Goal: Task Accomplishment & Management: Use online tool/utility

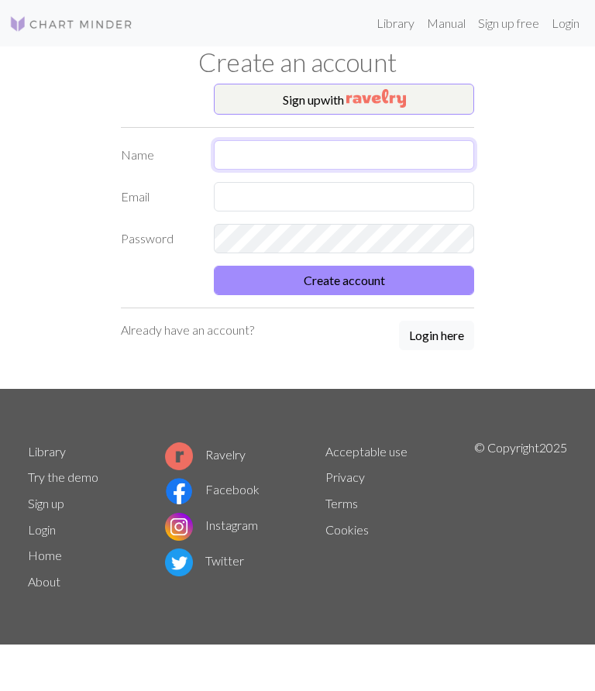
click at [267, 160] on input "text" at bounding box center [344, 154] width 260 height 29
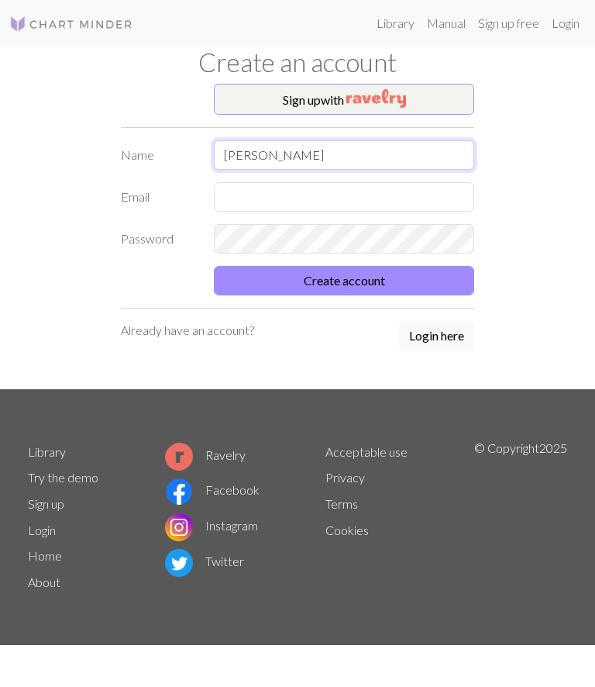
type input "[PERSON_NAME]"
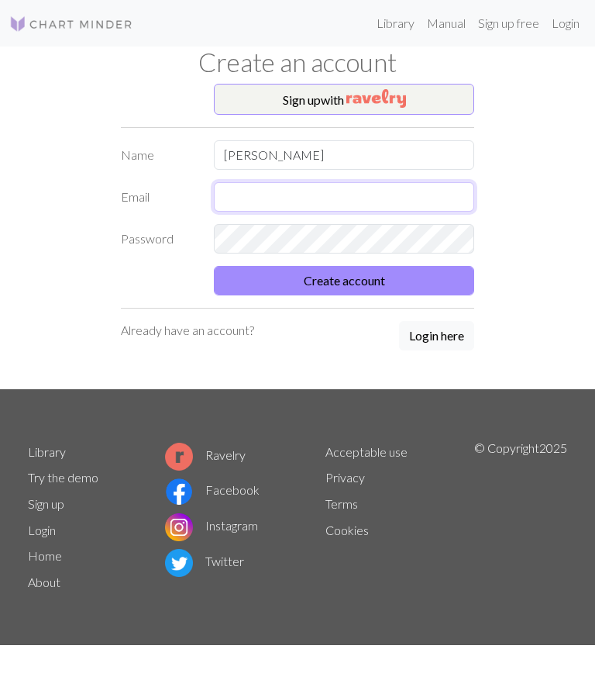
click at [263, 204] on input "text" at bounding box center [344, 196] width 260 height 29
type input "[MEDICAL_DATA]"
type input "[EMAIL_ADDRESS][DOMAIN_NAME]"
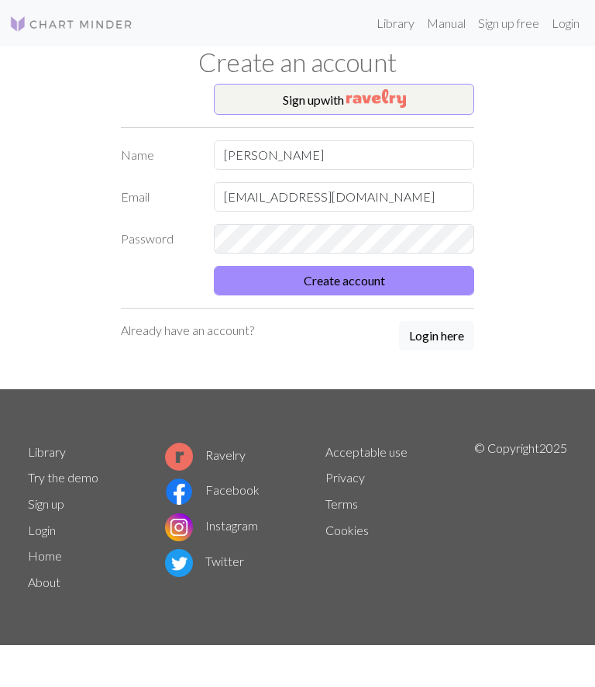
click at [376, 284] on button "Create account" at bounding box center [344, 280] width 260 height 29
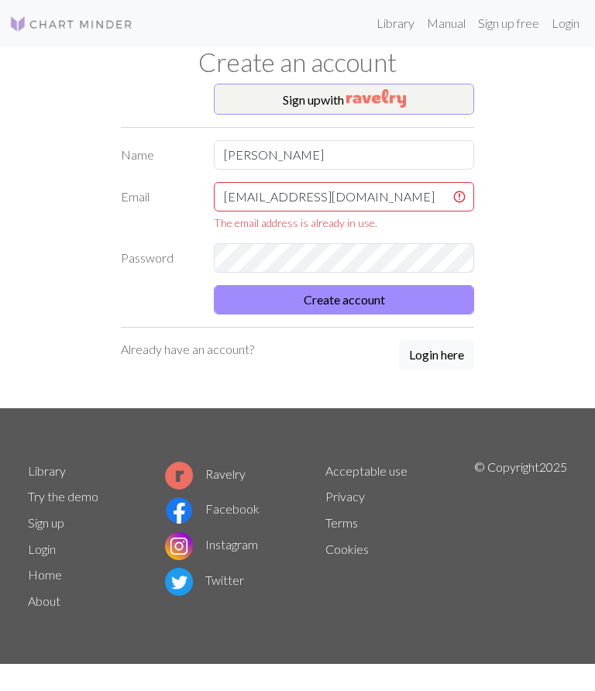
click at [228, 357] on p "Already have an account?" at bounding box center [187, 349] width 133 height 19
click at [443, 367] on button "Login here" at bounding box center [436, 354] width 75 height 29
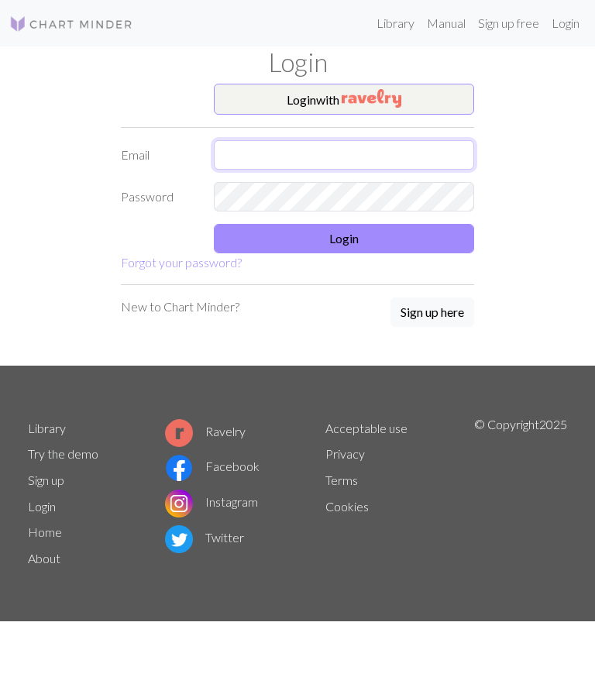
click at [261, 164] on input "text" at bounding box center [344, 154] width 260 height 29
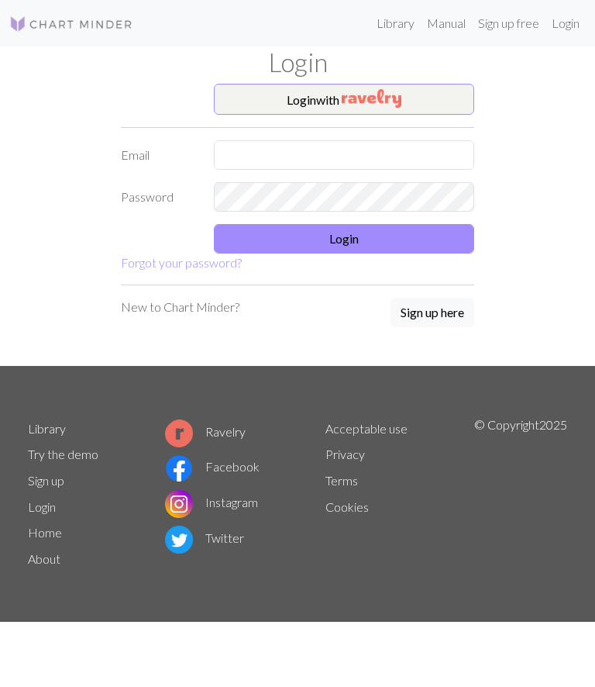
click at [295, 105] on button "Login with" at bounding box center [344, 99] width 260 height 31
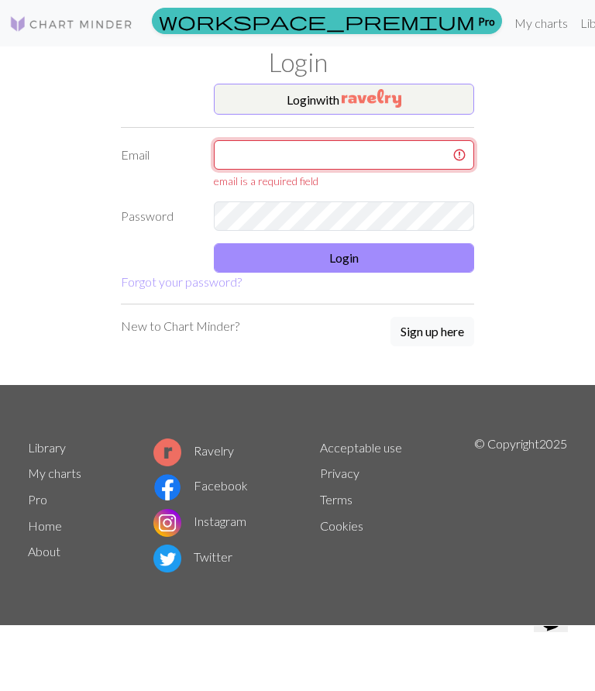
click at [271, 162] on input "text" at bounding box center [344, 154] width 260 height 29
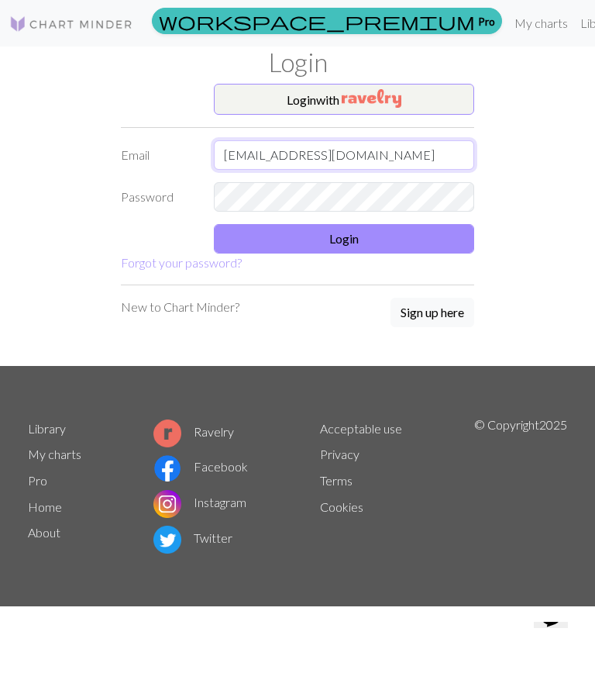
type input "[EMAIL_ADDRESS][DOMAIN_NAME]"
click at [329, 251] on button "Login" at bounding box center [344, 238] width 260 height 29
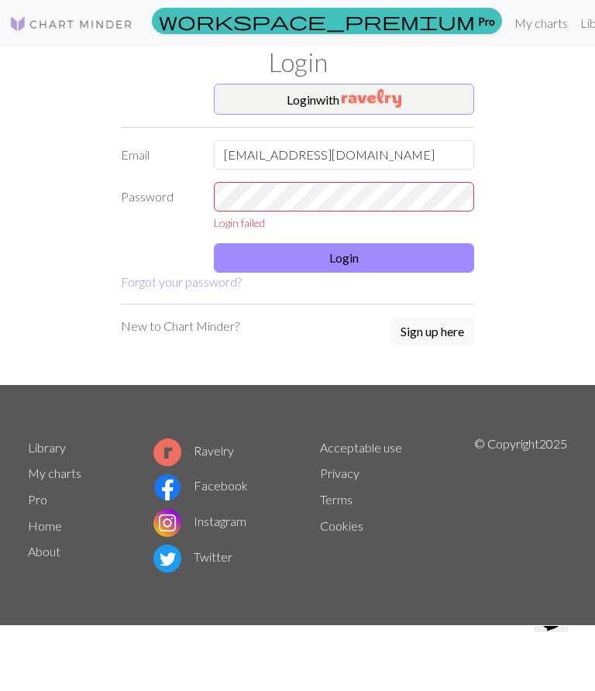
click at [361, 264] on button "Login" at bounding box center [344, 257] width 260 height 29
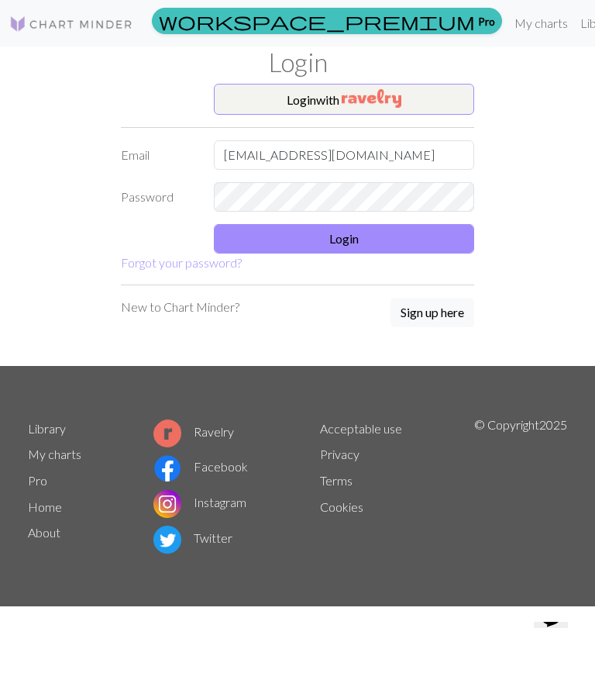
click at [316, 248] on button "Login" at bounding box center [344, 238] width 260 height 29
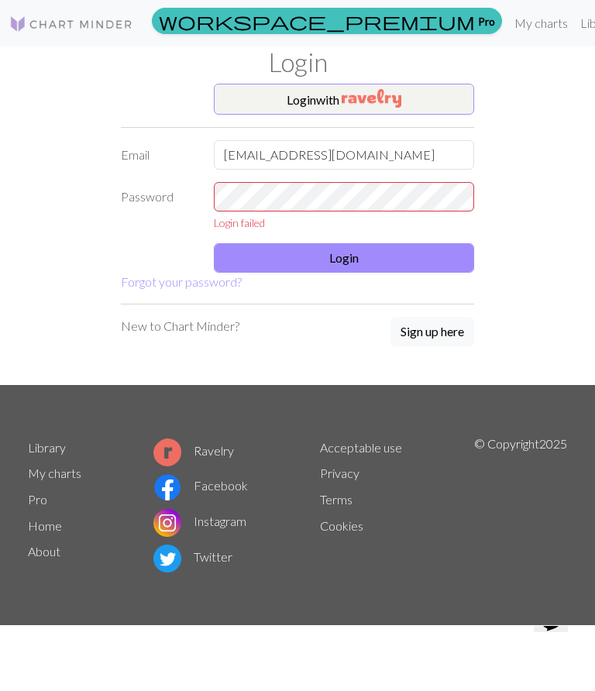
click at [215, 298] on div "Login with Email [EMAIL_ADDRESS][DOMAIN_NAME] Password Login failed Login Forgo…" at bounding box center [298, 235] width 372 height 302
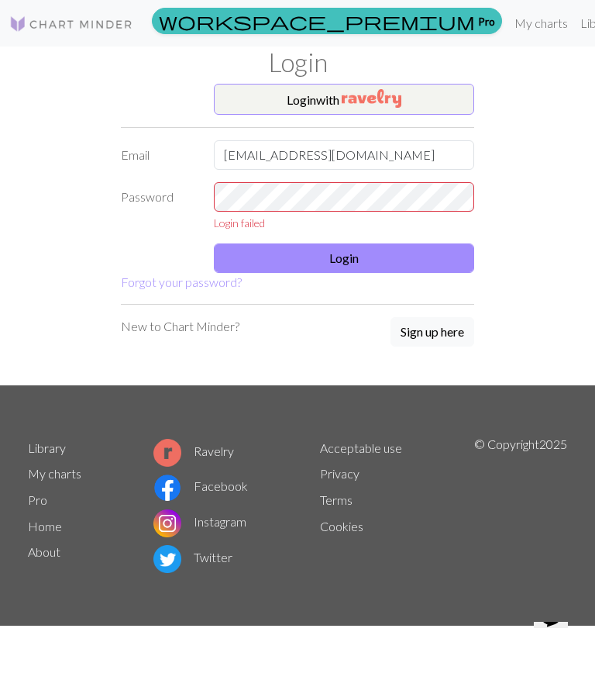
click at [423, 108] on button "Login with" at bounding box center [344, 99] width 260 height 31
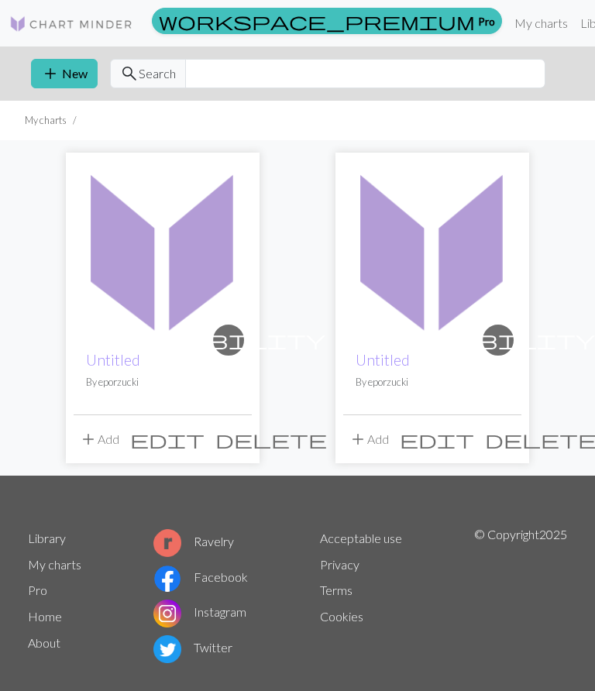
scroll to position [25, 0]
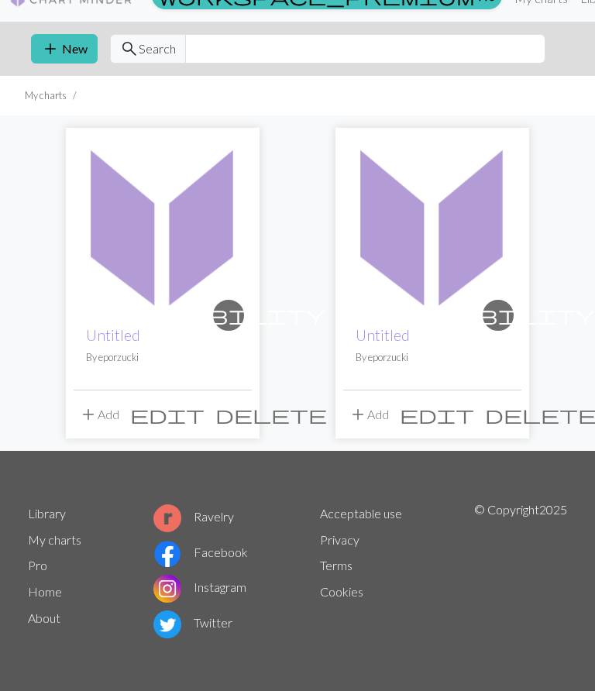
click at [463, 243] on img at bounding box center [432, 225] width 178 height 178
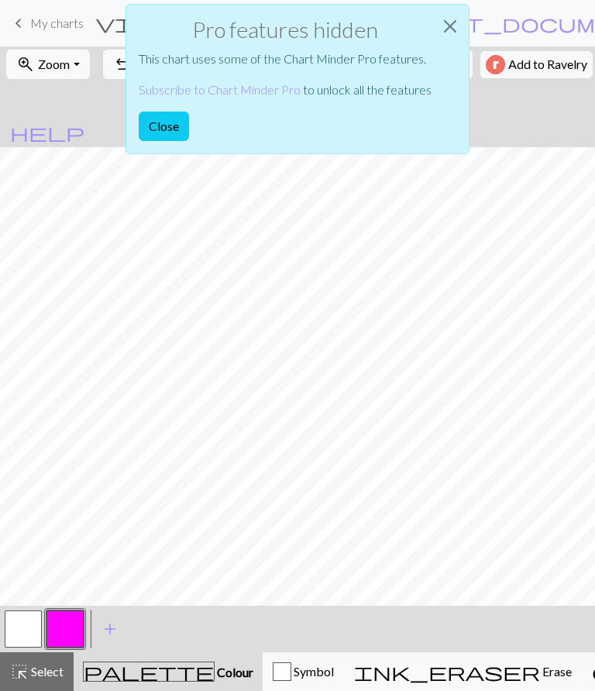
click at [184, 131] on button "Close" at bounding box center [164, 126] width 50 height 29
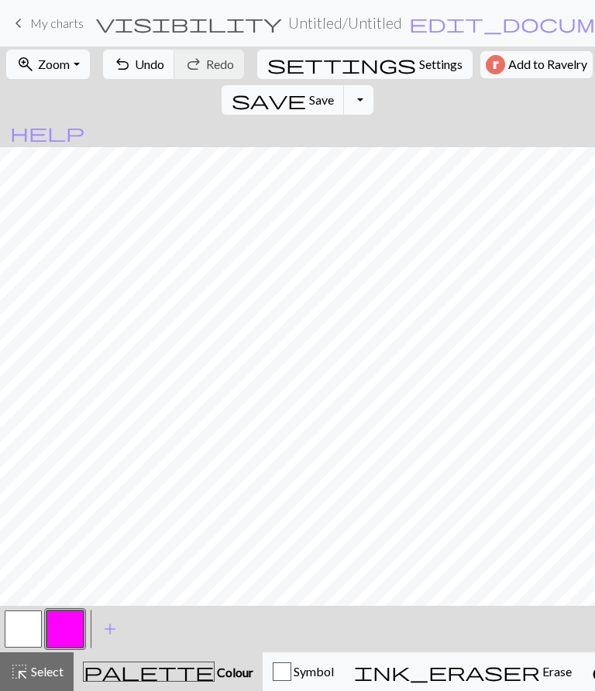
click at [540, 670] on span "Erase" at bounding box center [556, 671] width 32 height 15
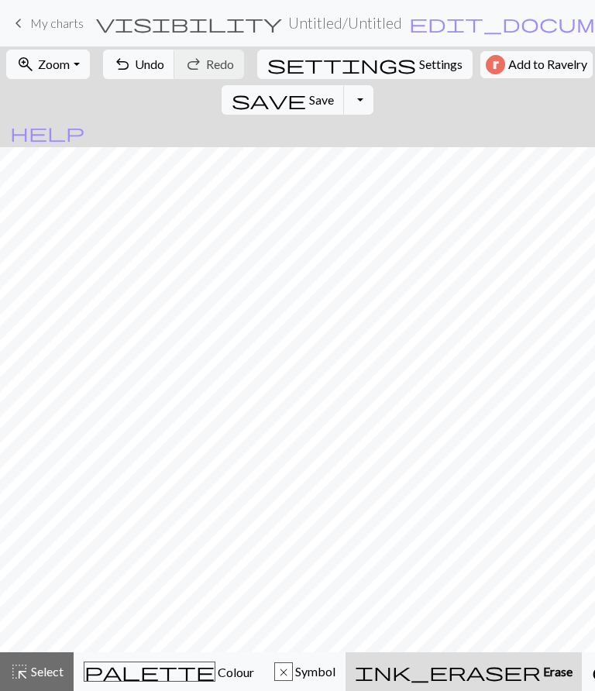
click at [541, 677] on span "Erase" at bounding box center [557, 671] width 32 height 15
click at [402, 681] on button "ink_eraser Erase Erase" at bounding box center [464, 672] width 236 height 39
click at [293, 671] on span "Symbol" at bounding box center [314, 671] width 43 height 15
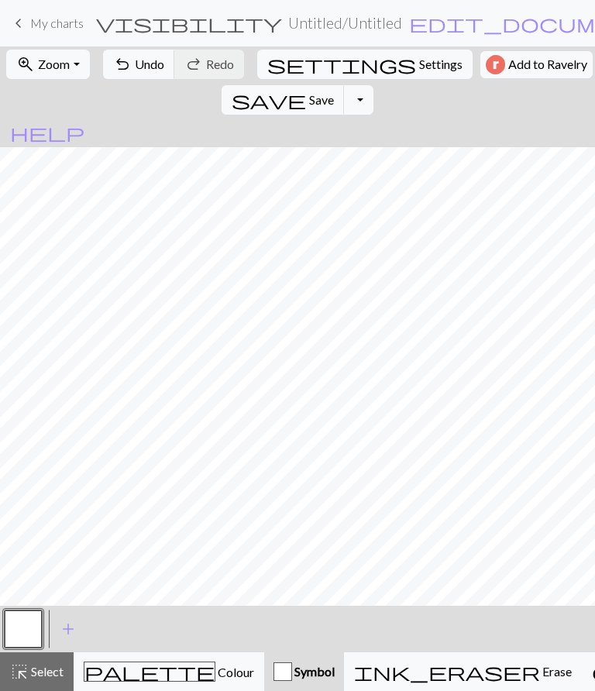
click at [292, 670] on span "Symbol" at bounding box center [313, 671] width 43 height 15
click at [292, 668] on span "Symbol" at bounding box center [313, 671] width 43 height 15
click at [153, 69] on span "Undo" at bounding box center [149, 64] width 29 height 15
click at [212, 40] on nav "keyboard_arrow_left My charts visibility Untitled / Untitled edit_document Edit…" at bounding box center [297, 23] width 595 height 47
